Goal: Navigation & Orientation: Go to known website

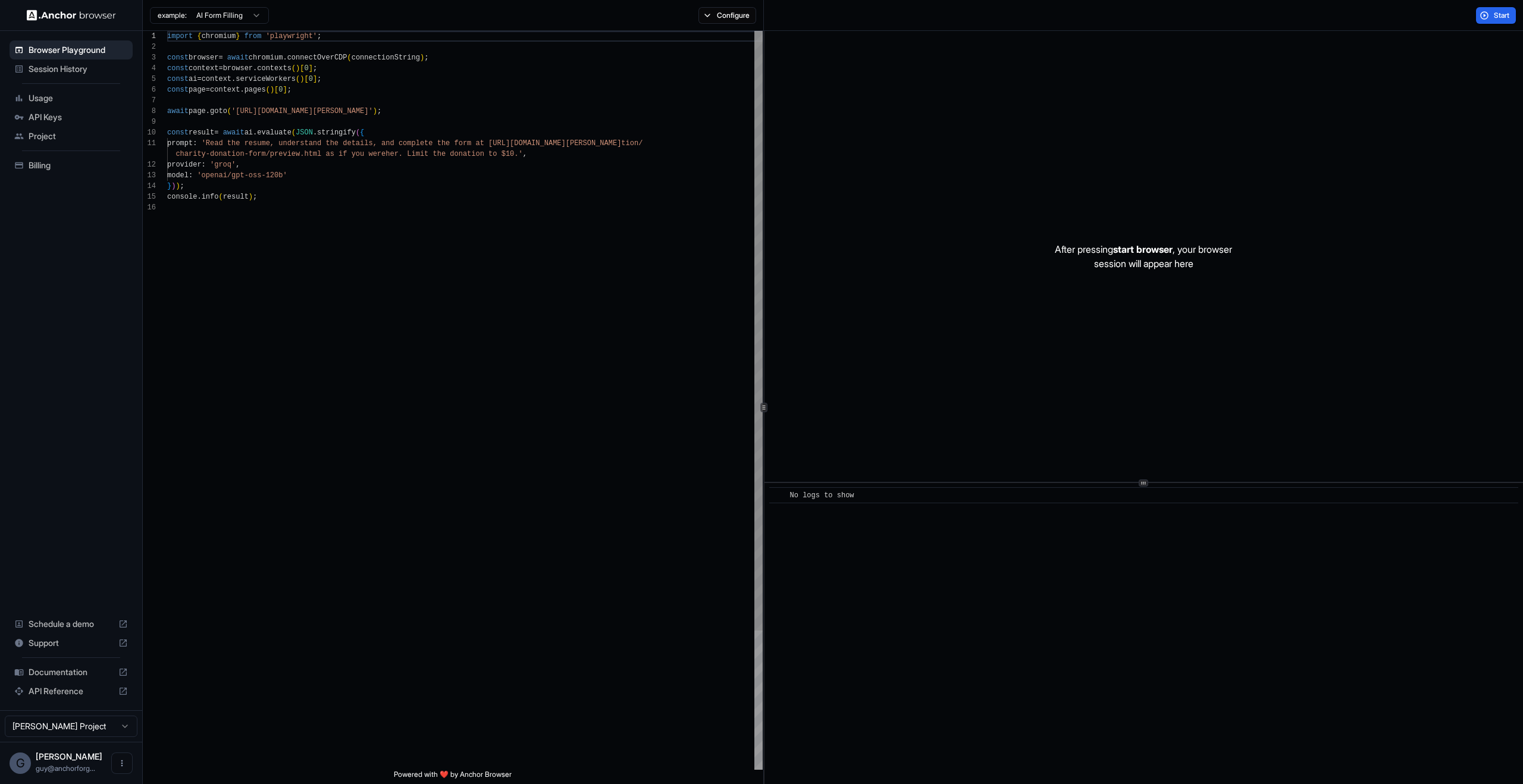
scroll to position [107, 0]
